Goal: Check status: Check status

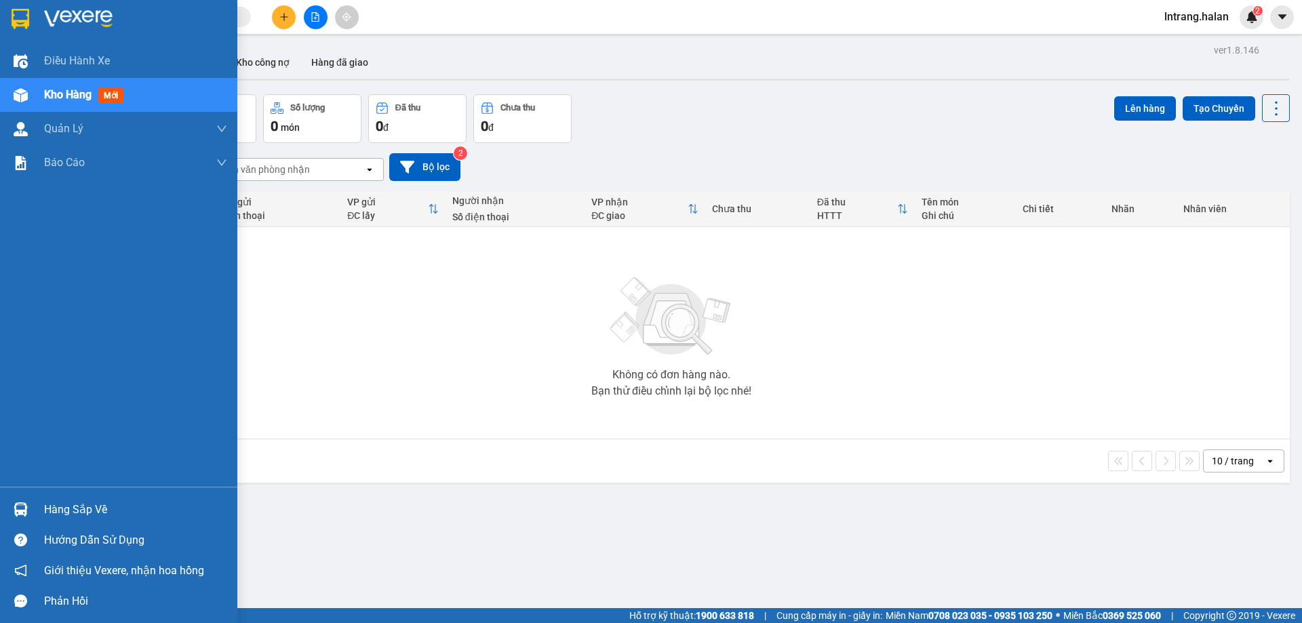
click at [33, 510] on div "Hàng sắp về" at bounding box center [118, 509] width 237 height 31
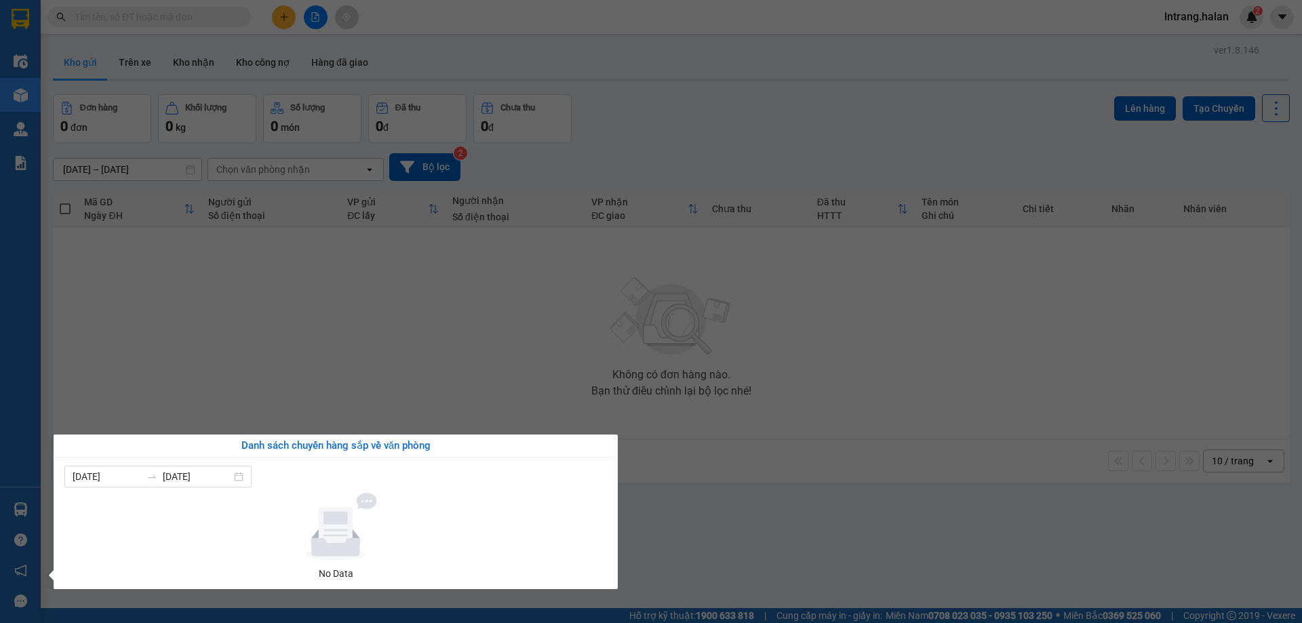
click at [278, 401] on section "Kết quả tìm kiếm ( 0 ) Bộ lọc No Data lntrang.halan 2 Điều hành xe Kho hàng mới…" at bounding box center [651, 311] width 1302 height 623
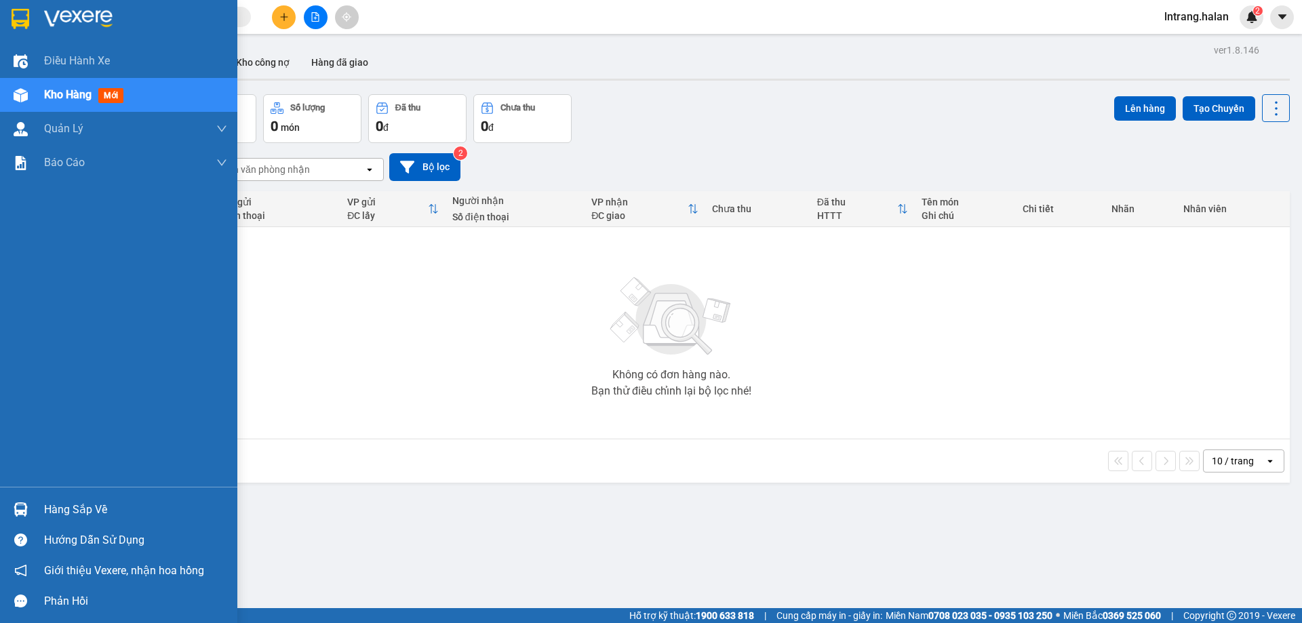
click at [73, 502] on div "Hàng sắp về" at bounding box center [135, 510] width 183 height 20
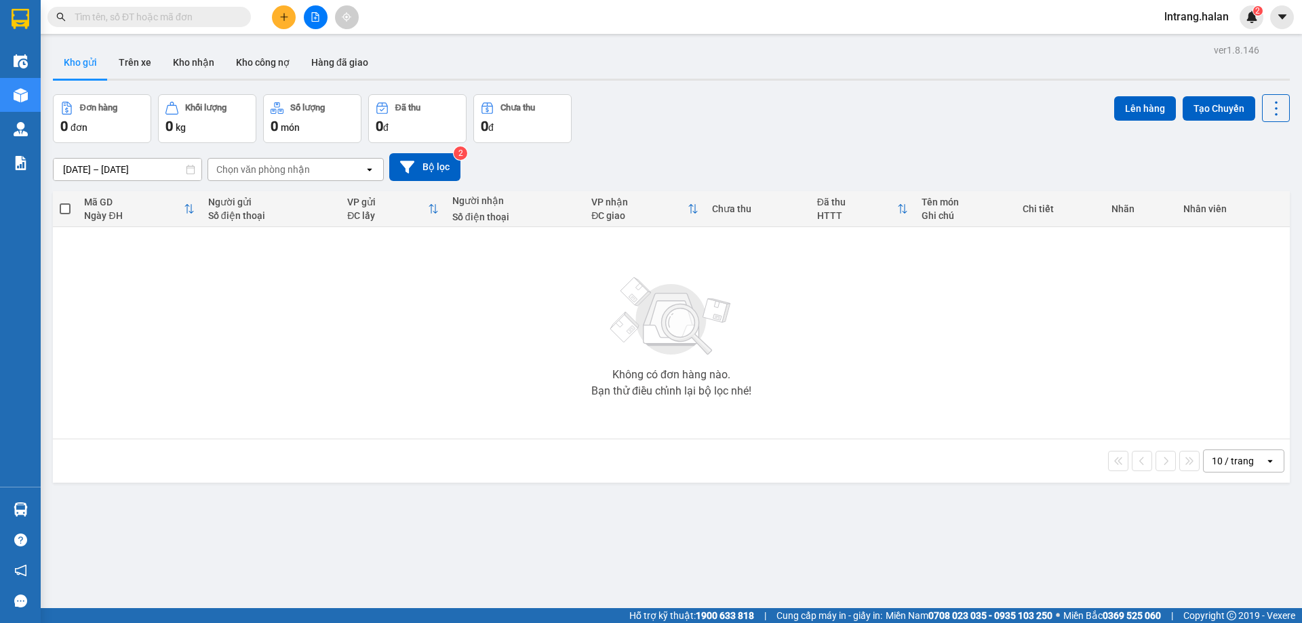
drag, startPoint x: 269, startPoint y: 400, endPoint x: 226, endPoint y: 295, distance: 113.7
click at [269, 394] on section "Kết quả tìm kiếm ( 0 ) Bộ lọc No Data lntrang.halan 2 Điều hành xe Kho hàng mới…" at bounding box center [651, 311] width 1302 height 623
click at [142, 62] on button "Trên xe" at bounding box center [135, 62] width 54 height 33
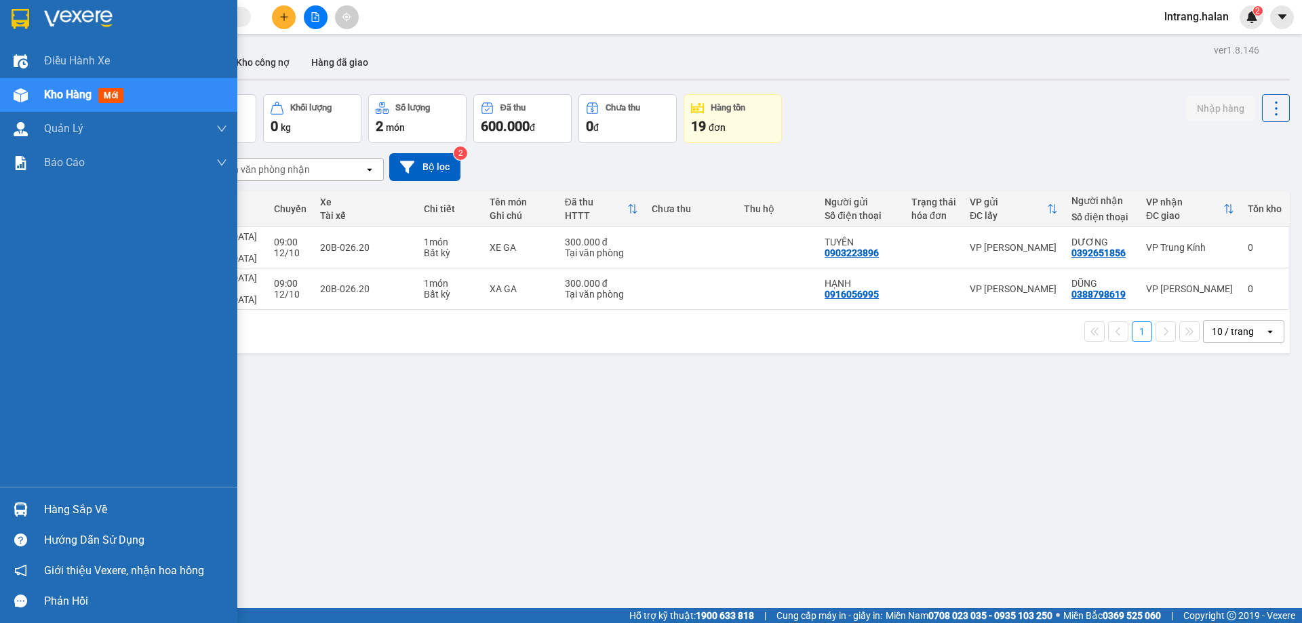
click at [52, 507] on div "Hàng sắp về" at bounding box center [135, 510] width 183 height 20
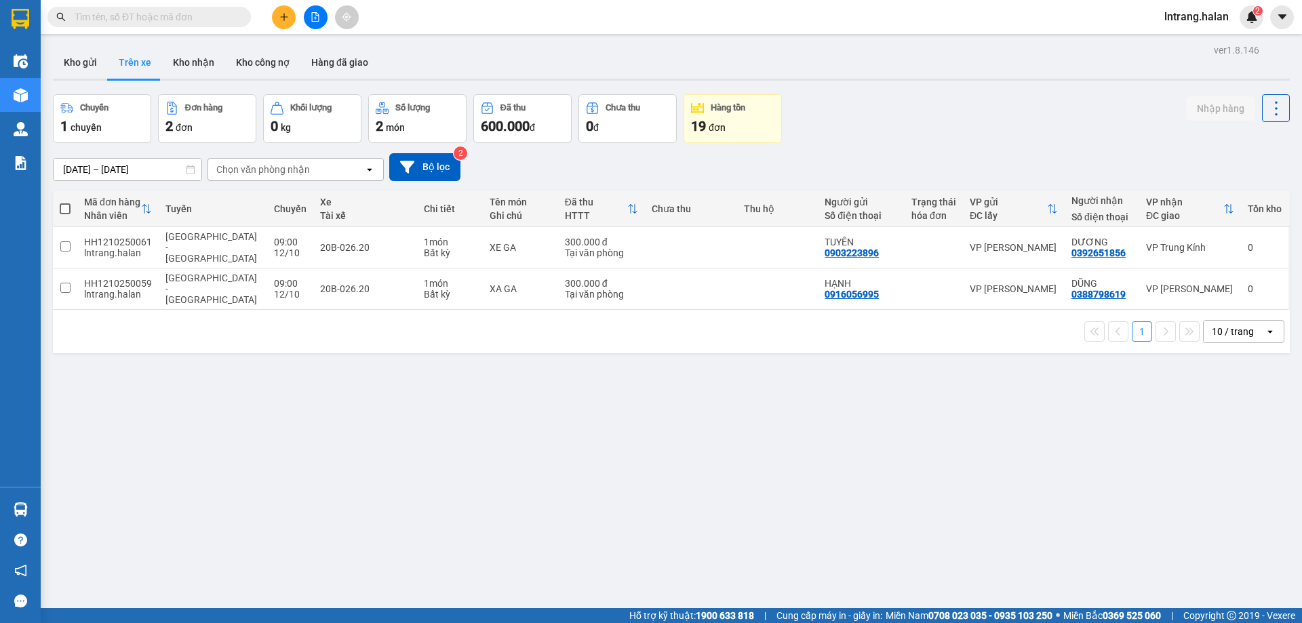
click at [800, 570] on section "Kết quả tìm kiếm ( 0 ) Bộ lọc No Data lntrang.halan 2 Điều hành xe Kho hàng mới…" at bounding box center [651, 311] width 1302 height 623
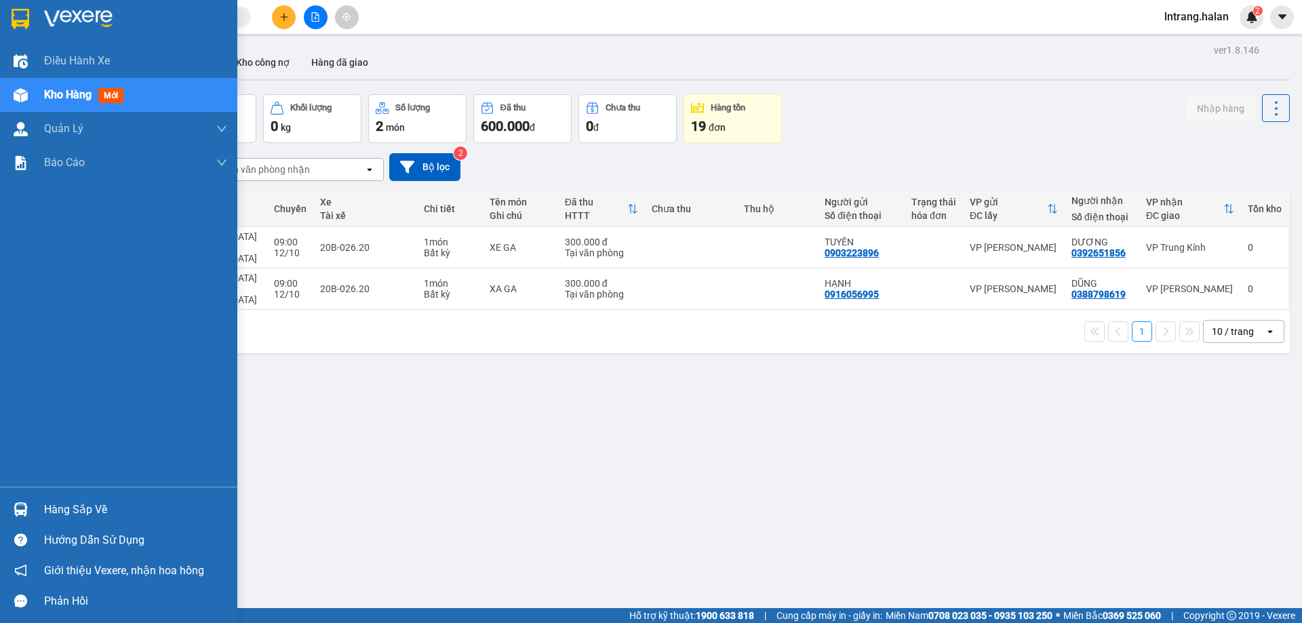
click at [27, 518] on div at bounding box center [21, 510] width 24 height 24
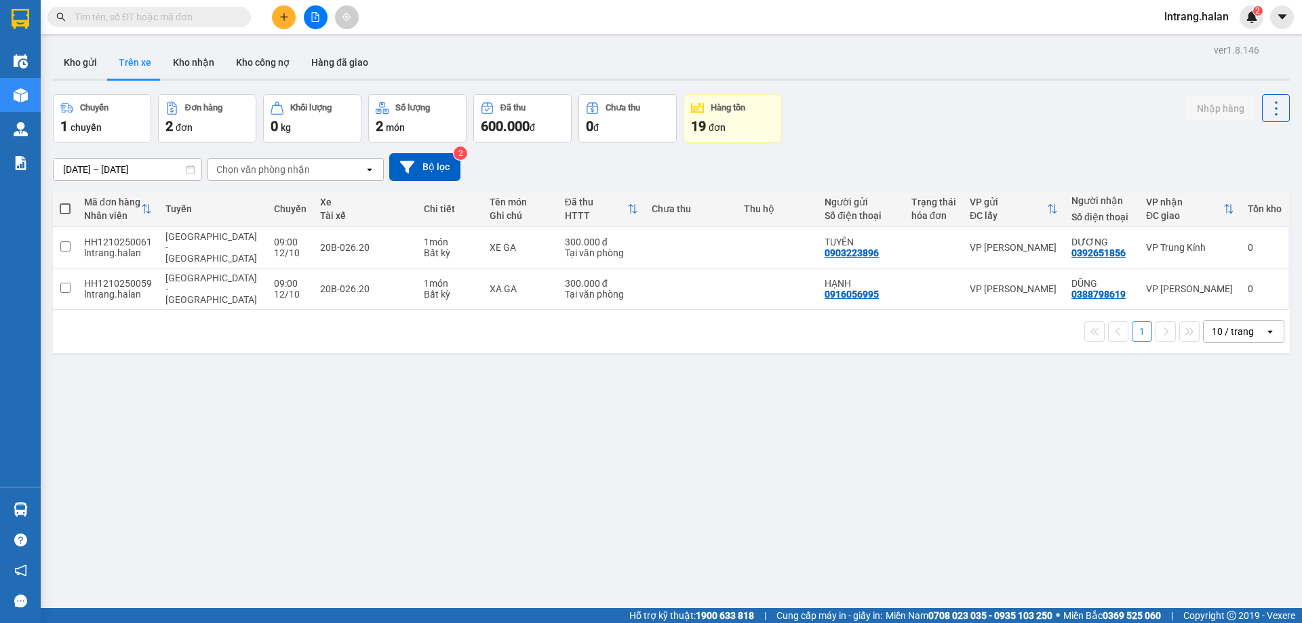
click at [896, 440] on section "Kết quả tìm kiếm ( 0 ) Bộ lọc No Data lntrang.halan 2 Điều hành xe Kho hàng mới…" at bounding box center [651, 311] width 1302 height 623
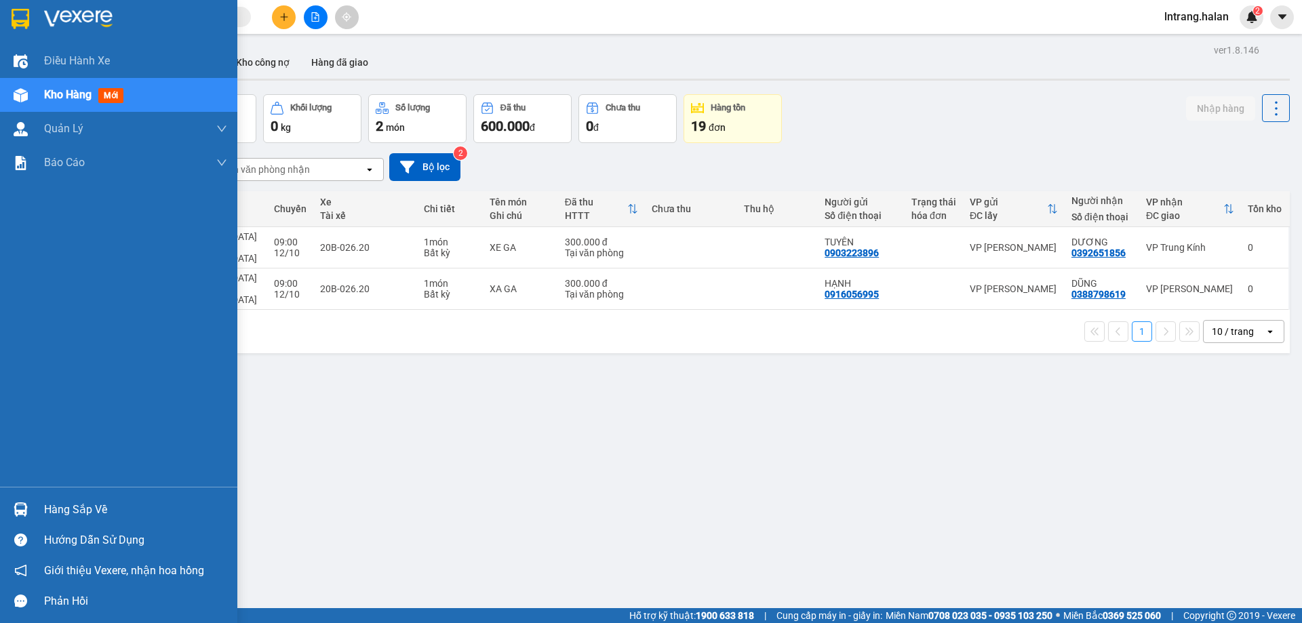
click at [67, 500] on div "Hàng sắp về" at bounding box center [135, 510] width 183 height 20
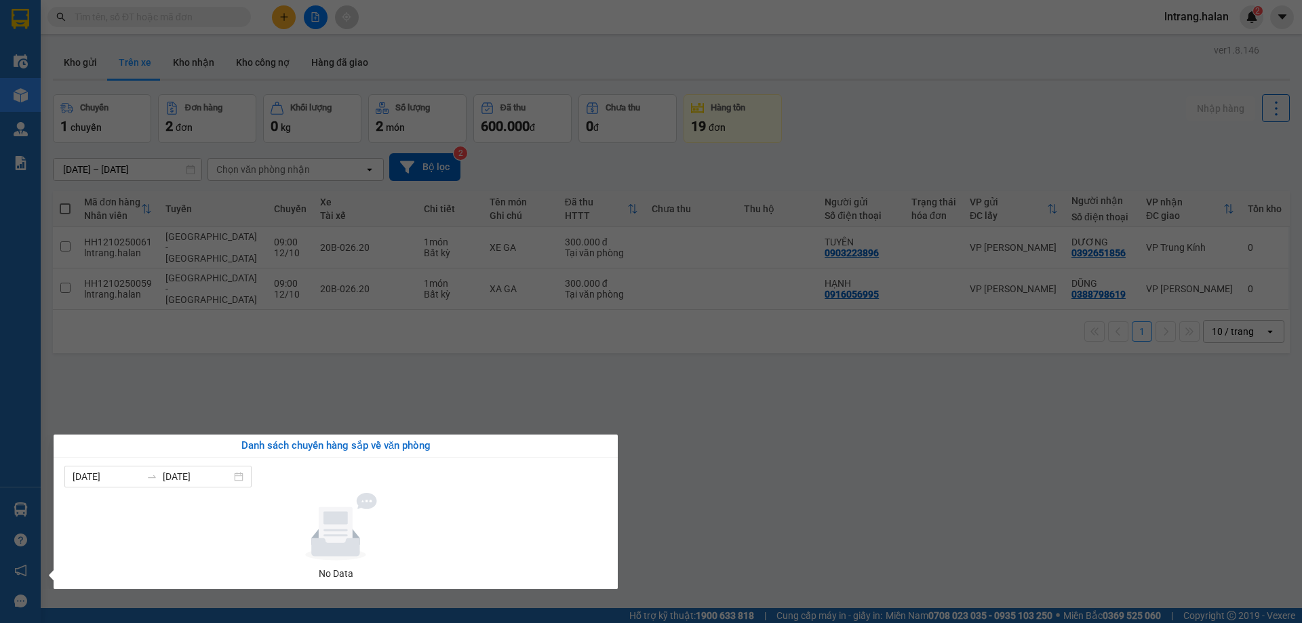
click at [759, 470] on section "Kết quả tìm kiếm ( 0 ) Bộ lọc No Data lntrang.halan 2 Điều hành xe Kho hàng mới…" at bounding box center [651, 311] width 1302 height 623
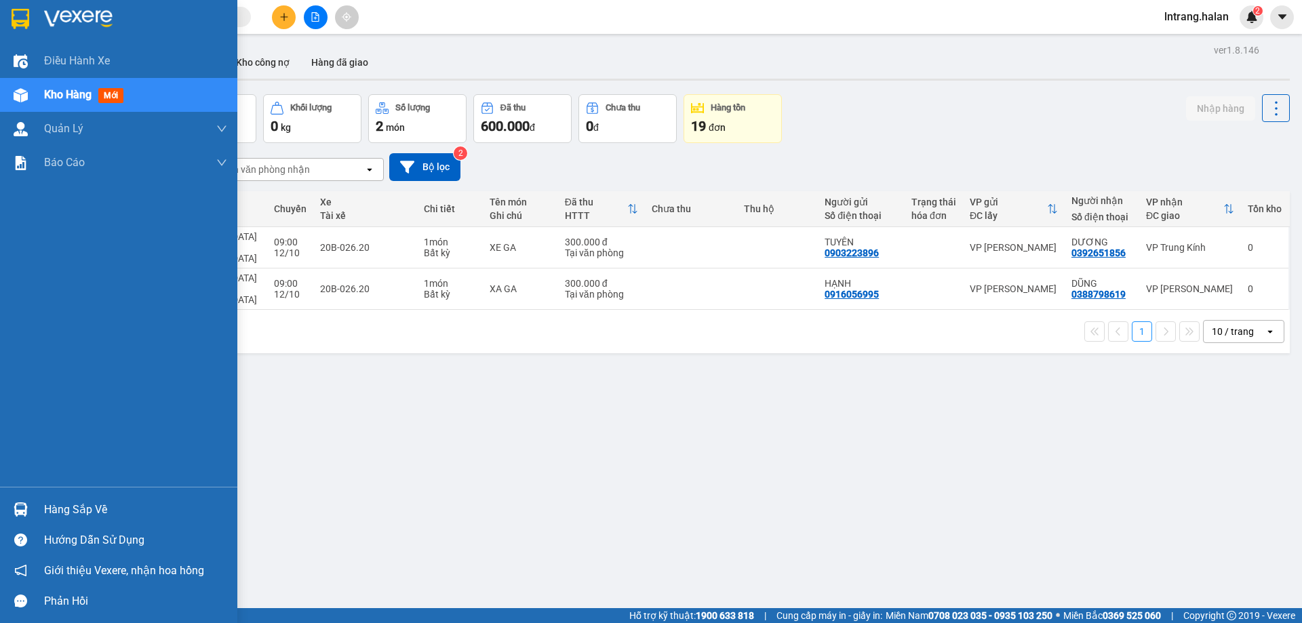
click at [54, 500] on div "Hàng sắp về" at bounding box center [135, 510] width 183 height 20
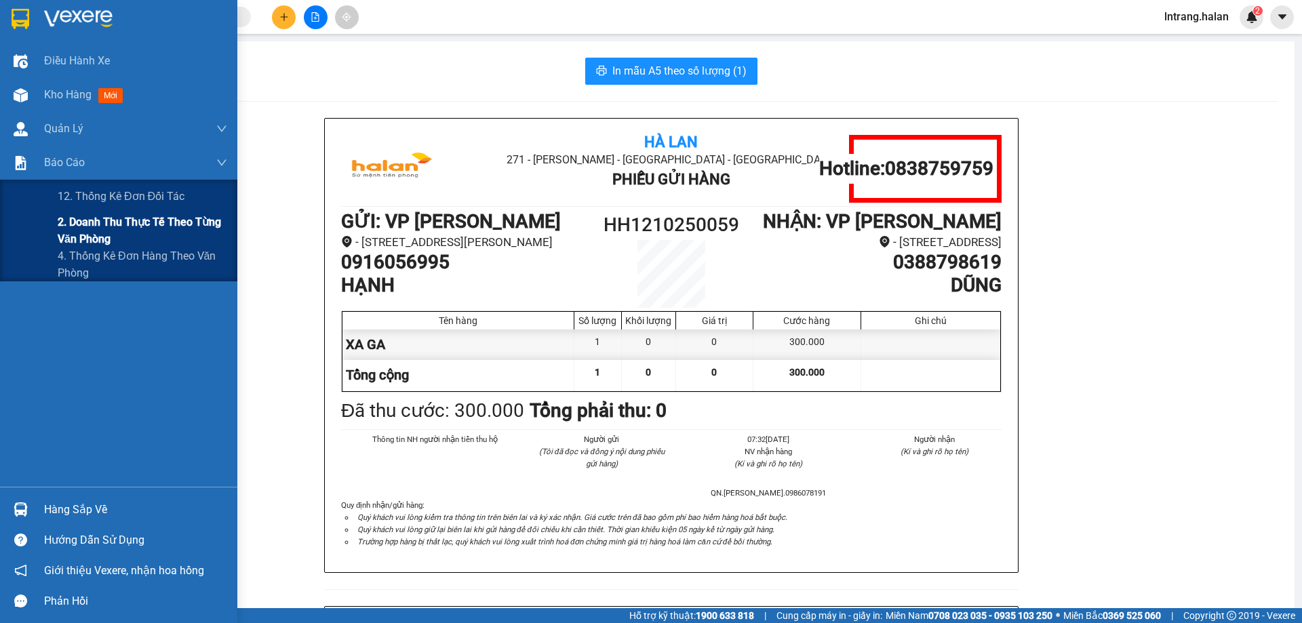
click at [111, 235] on span "2. Doanh thu thực tế theo từng văn phòng" at bounding box center [143, 231] width 170 height 34
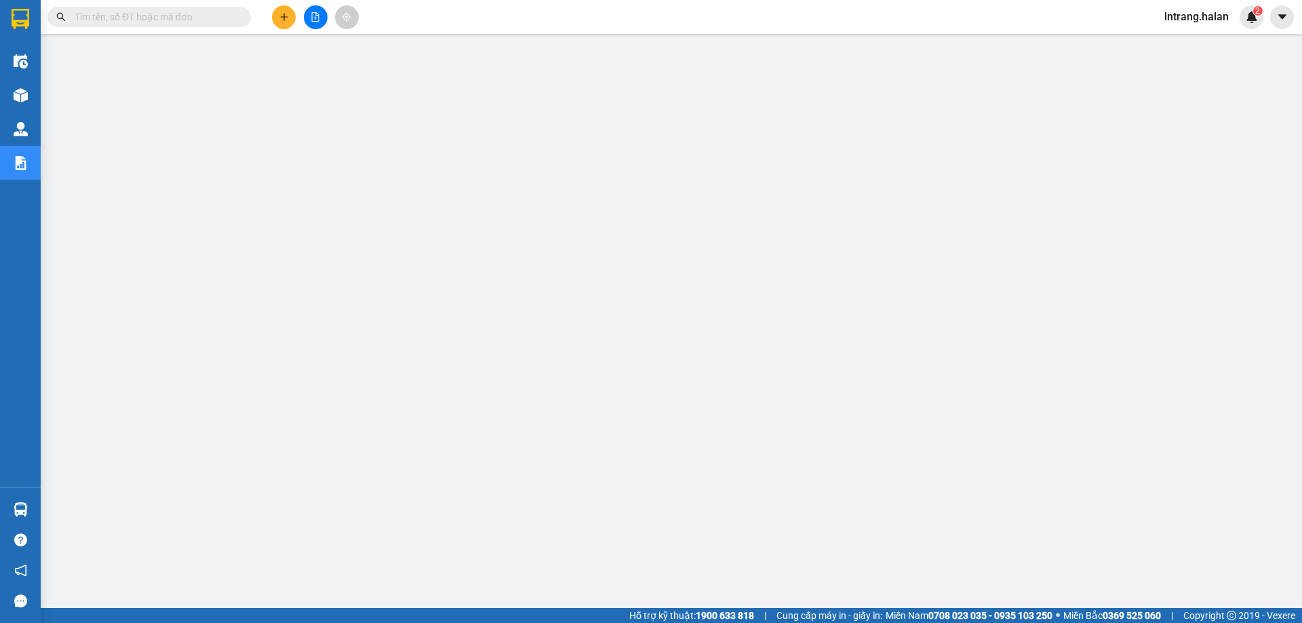
click at [192, 11] on input "text" at bounding box center [155, 16] width 160 height 15
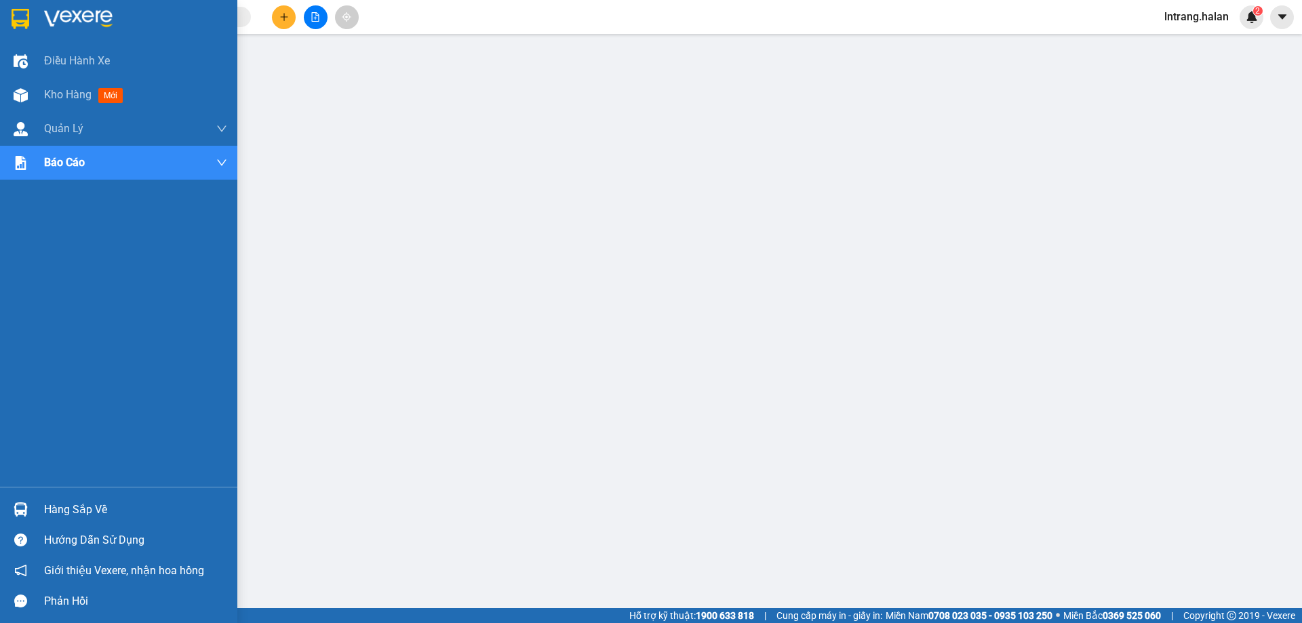
click at [45, 509] on div "Hàng sắp về" at bounding box center [135, 510] width 183 height 20
click at [20, 507] on img at bounding box center [21, 509] width 14 height 14
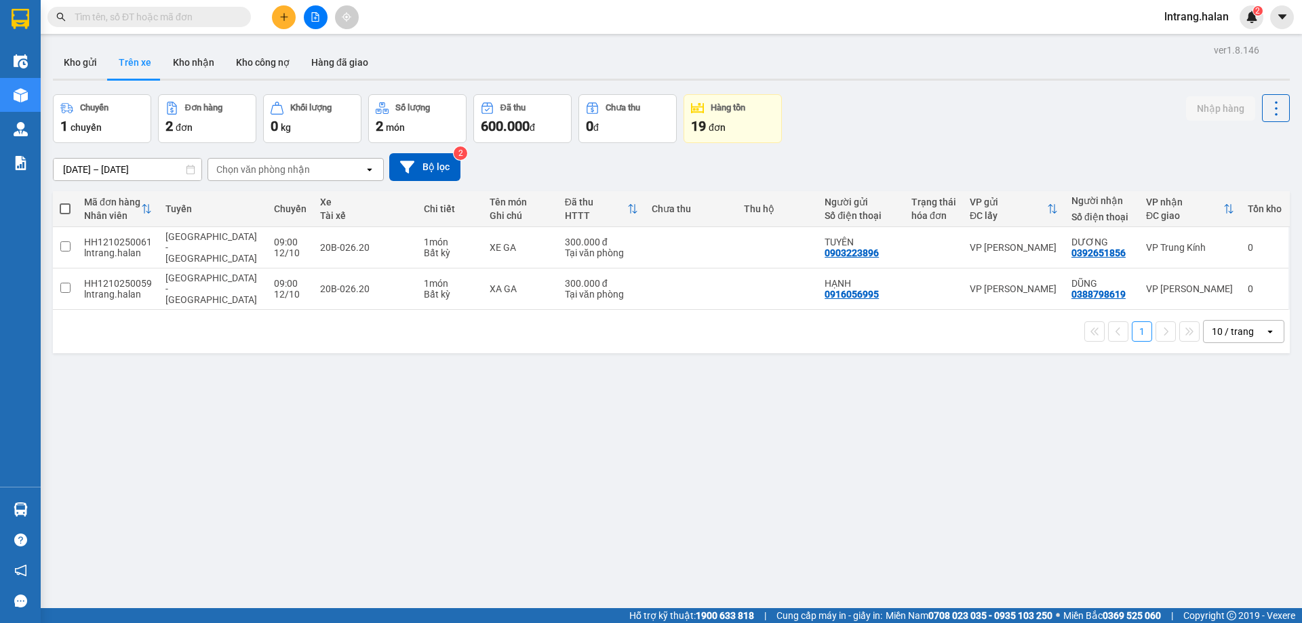
click at [140, 389] on section "Kết quả tìm kiếm ( 0 ) Bộ lọc No Data lntrang.halan 2 Điều hành xe Kho hàng mới…" at bounding box center [651, 311] width 1302 height 623
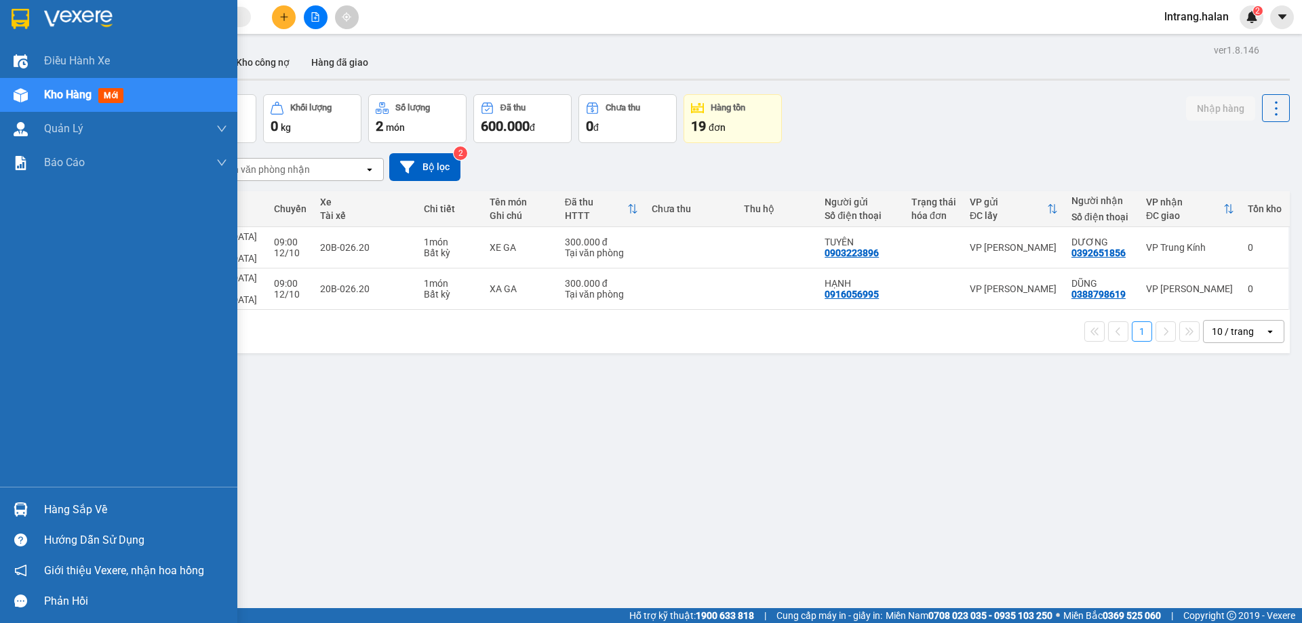
click at [68, 523] on div "Hàng sắp về" at bounding box center [118, 509] width 237 height 31
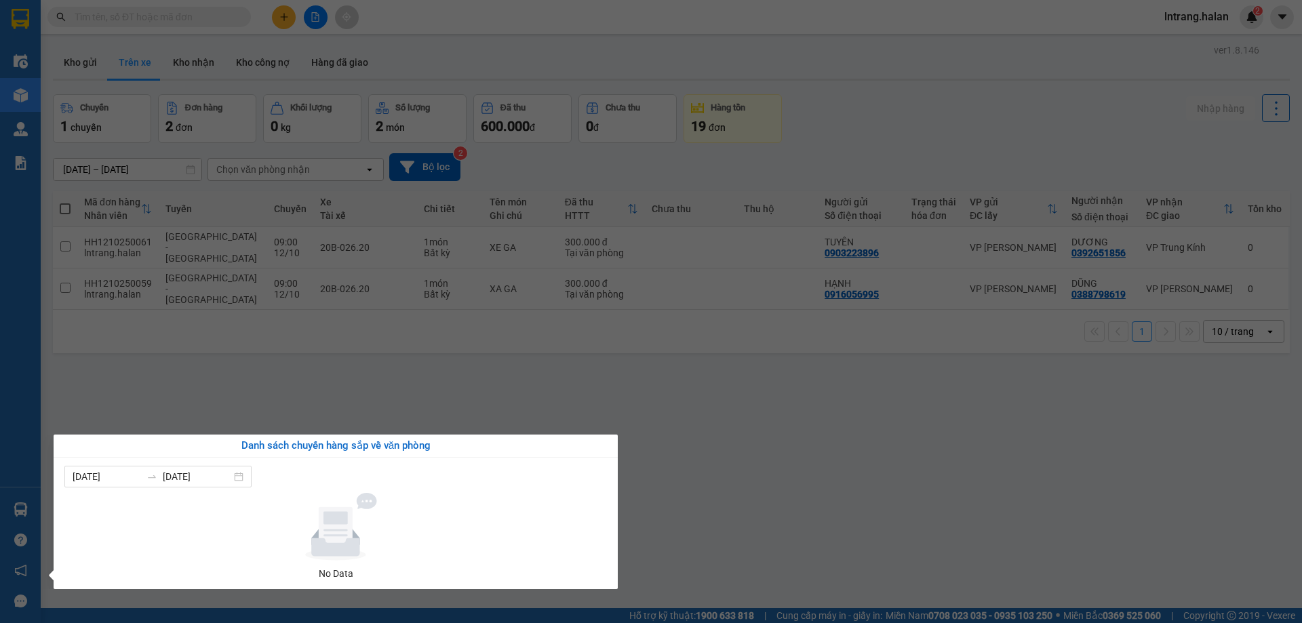
click at [166, 365] on section "Kết quả tìm kiếm ( 0 ) Bộ lọc No Data lntrang.halan 2 Điều hành xe Kho hàng mới…" at bounding box center [651, 311] width 1302 height 623
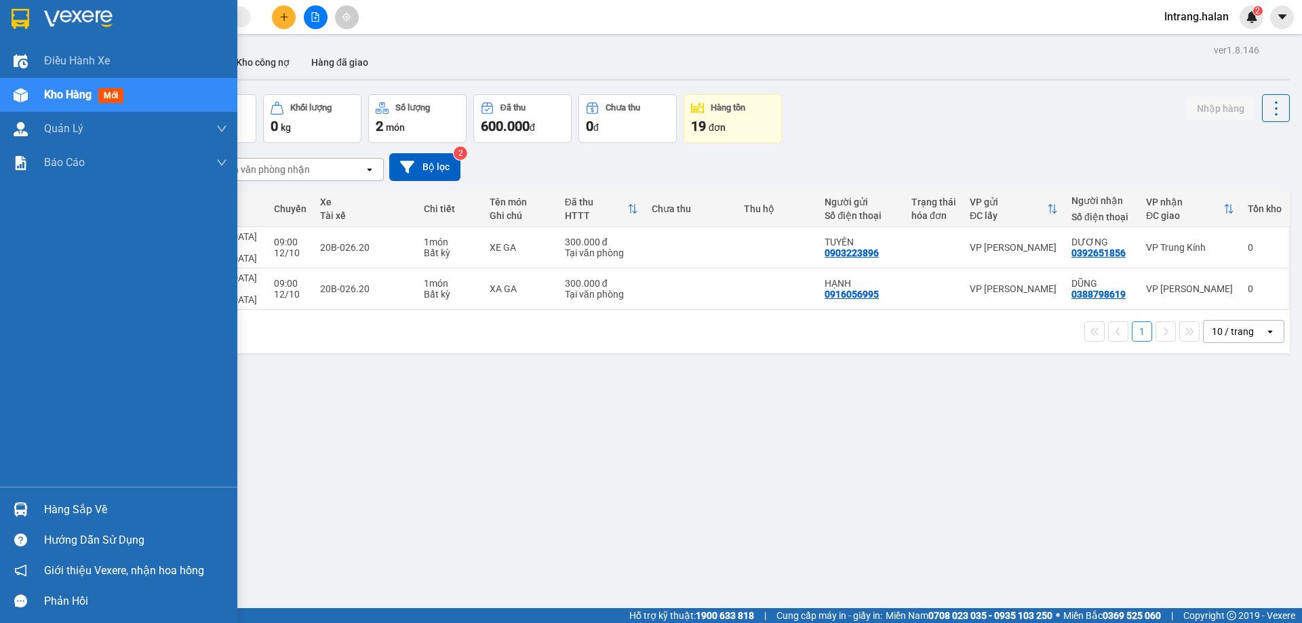
click at [63, 501] on div "Hàng sắp về" at bounding box center [135, 510] width 183 height 20
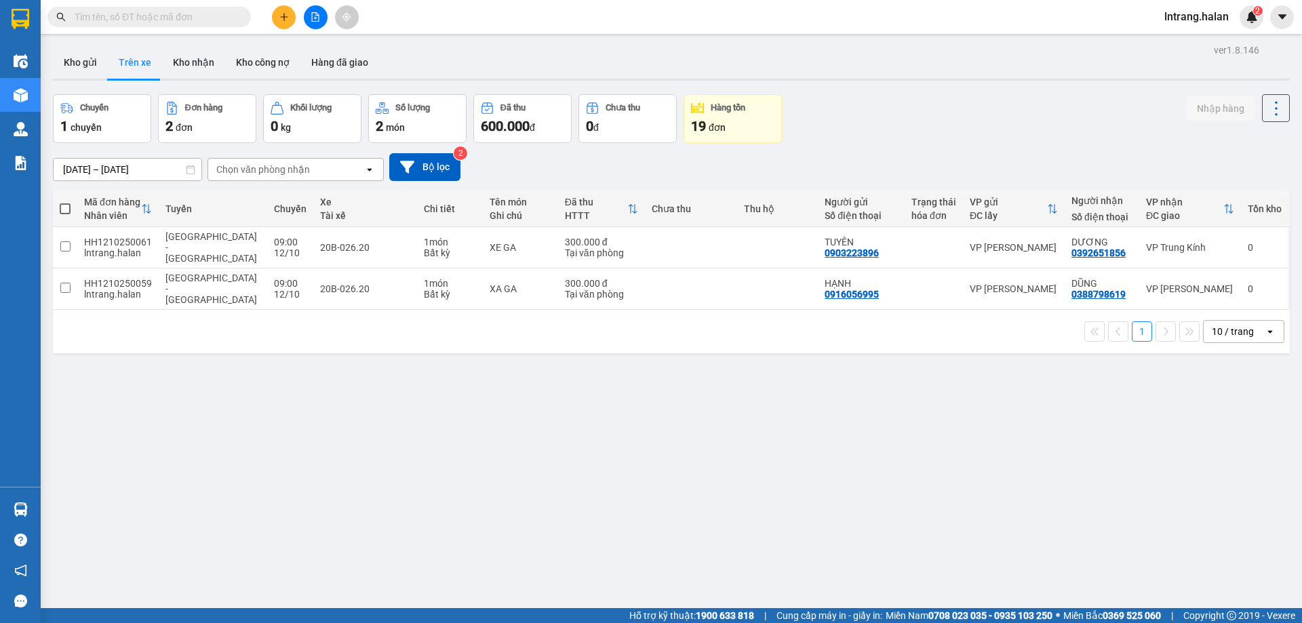
click at [269, 368] on section "Kết quả tìm kiếm ( 0 ) Bộ lọc No Data lntrang.halan 2 Điều hành xe Kho hàng mới…" at bounding box center [651, 311] width 1302 height 623
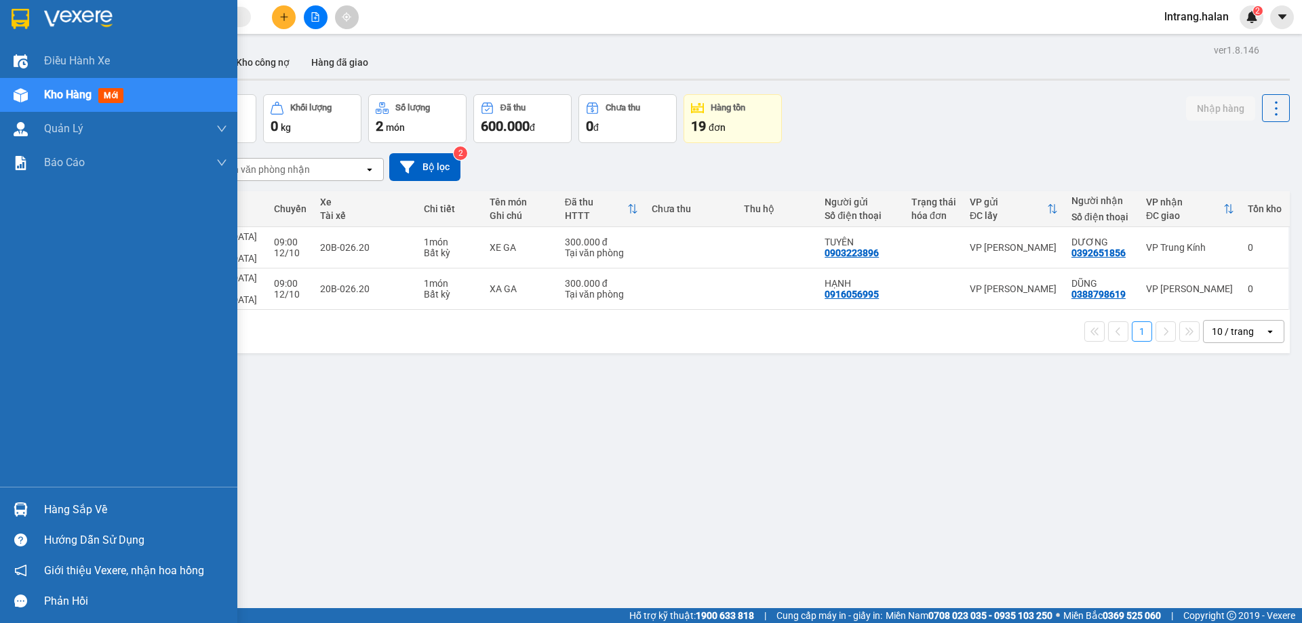
click at [47, 513] on div "Hàng sắp về" at bounding box center [135, 510] width 183 height 20
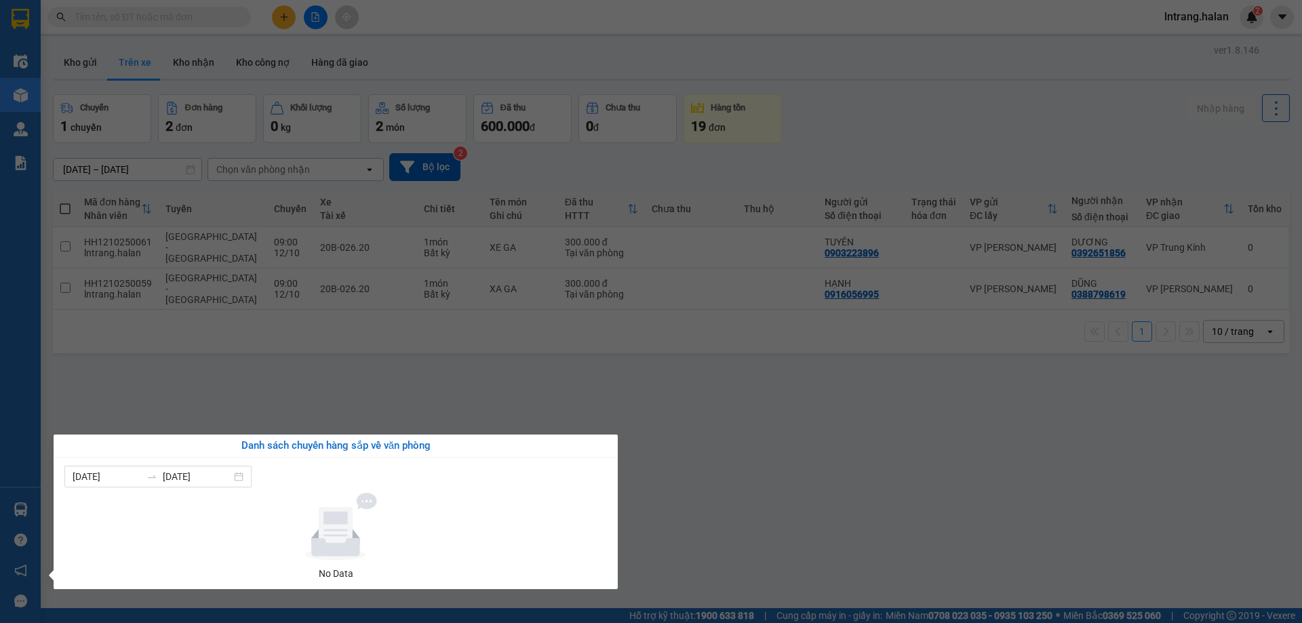
click at [152, 362] on section "Kết quả tìm kiếm ( 0 ) Bộ lọc No Data lntrang.halan 2 Điều hành xe Kho hàng mới…" at bounding box center [651, 311] width 1302 height 623
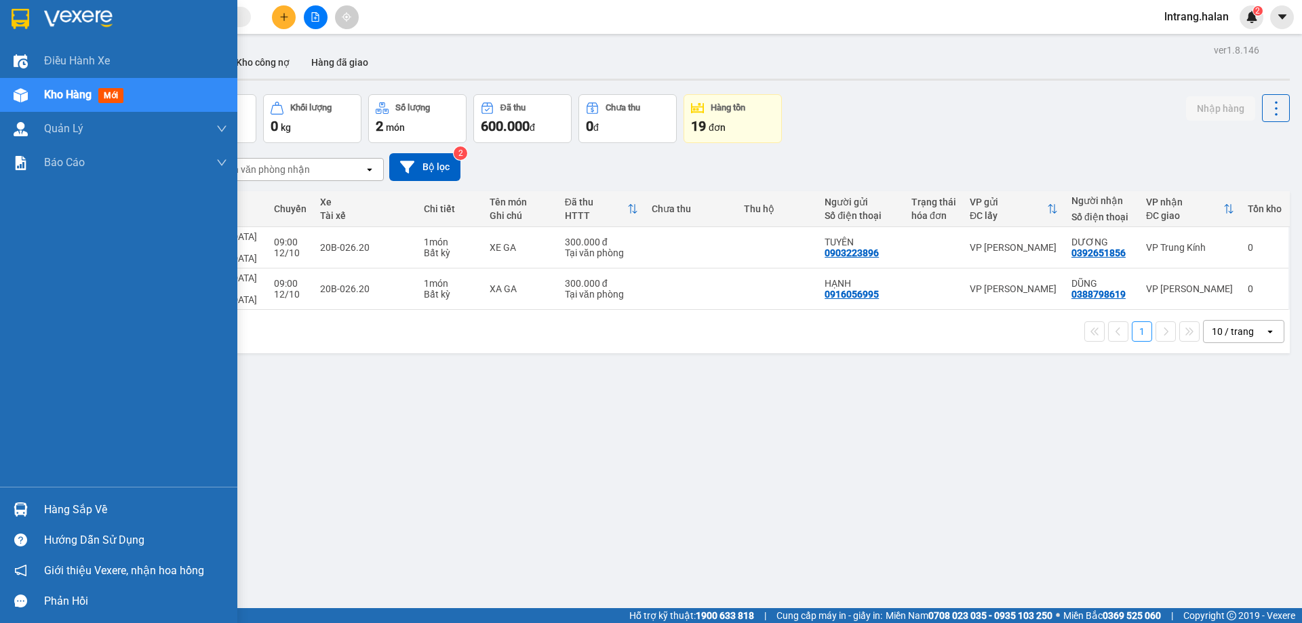
click at [56, 500] on div "Hàng sắp về" at bounding box center [135, 510] width 183 height 20
